Goal: Ask a question

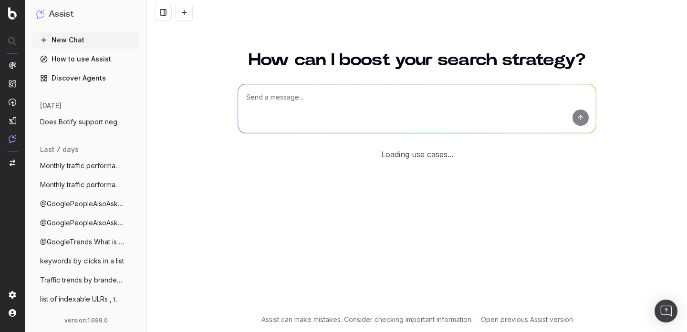
scroll to position [38, 0]
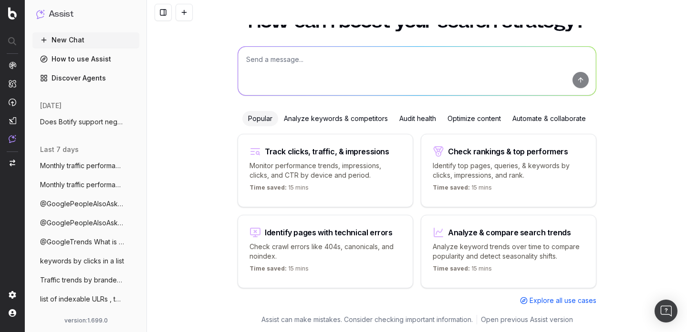
click at [290, 58] on textarea at bounding box center [417, 71] width 358 height 49
type textarea "a"
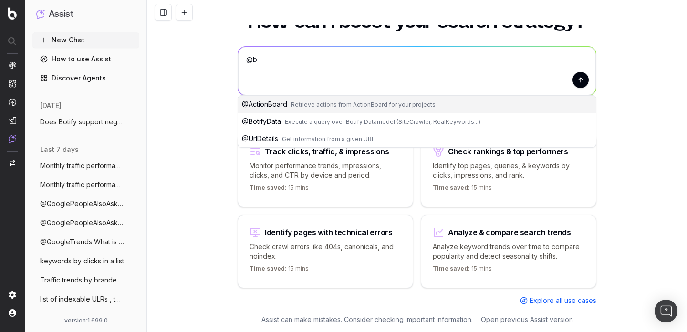
type textarea "@"
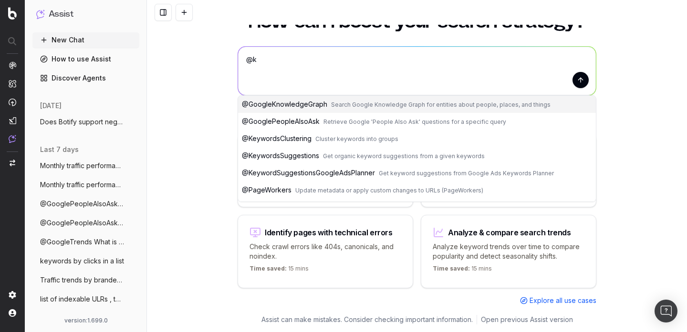
type textarea "@"
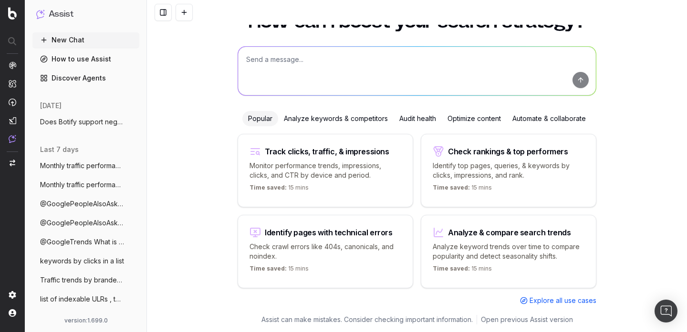
click at [271, 82] on textarea at bounding box center [417, 71] width 358 height 49
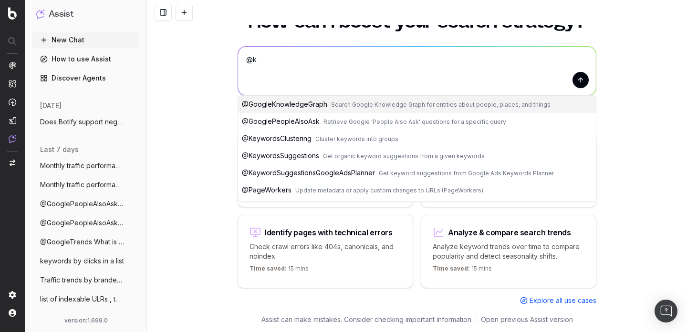
type textarea "@"
